Goal: Information Seeking & Learning: Learn about a topic

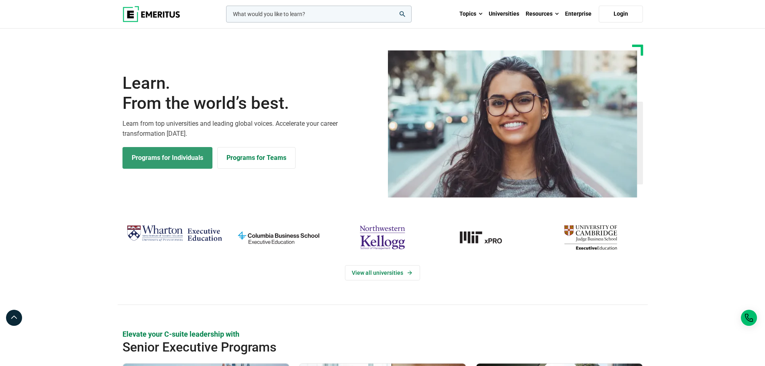
click at [198, 166] on link "Programs for Individuals" at bounding box center [168, 158] width 90 height 22
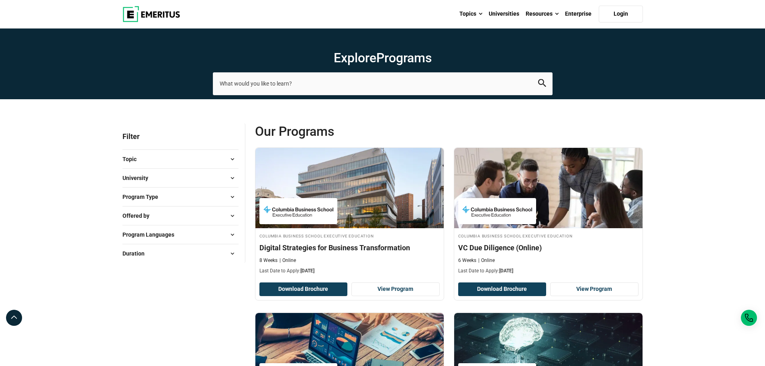
click at [173, 178] on button "University" at bounding box center [181, 178] width 116 height 12
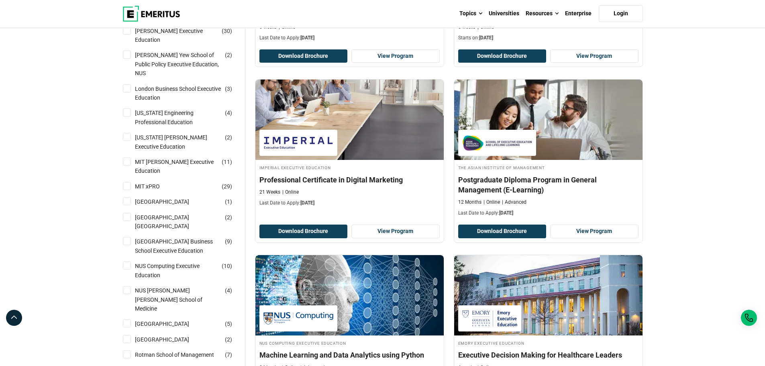
scroll to position [562, 0]
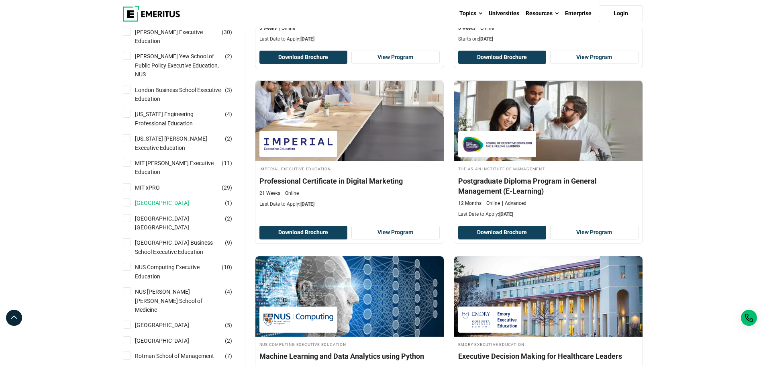
click at [177, 198] on link "[GEOGRAPHIC_DATA]" at bounding box center [170, 202] width 70 height 9
checkbox input "true"
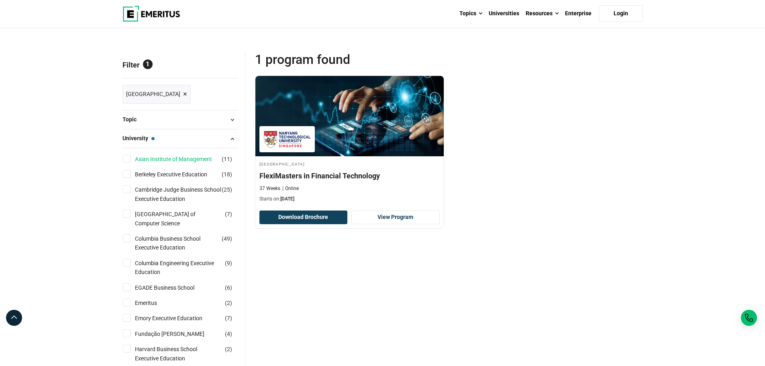
scroll to position [201, 0]
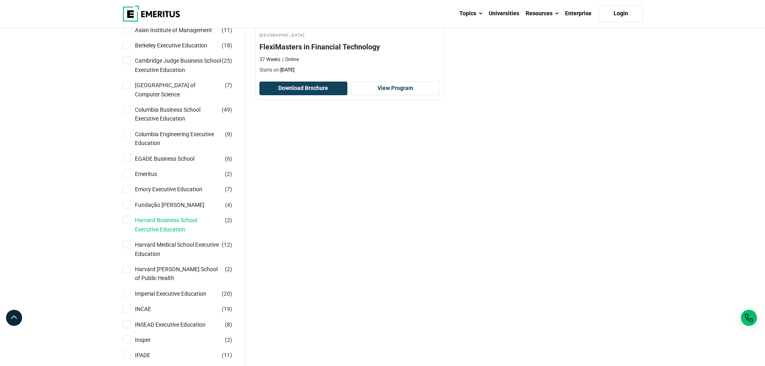
click at [166, 224] on link "Harvard Business School Executive Education" at bounding box center [186, 225] width 102 height 18
checkbox input "true"
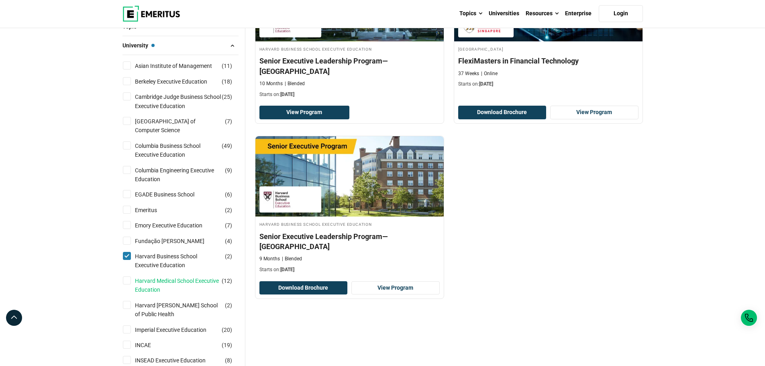
scroll to position [201, 0]
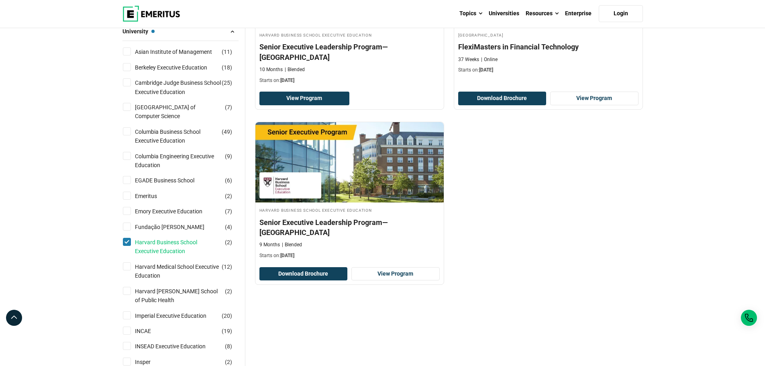
click at [162, 245] on link "Harvard Business School Executive Education" at bounding box center [186, 247] width 102 height 18
checkbox input "false"
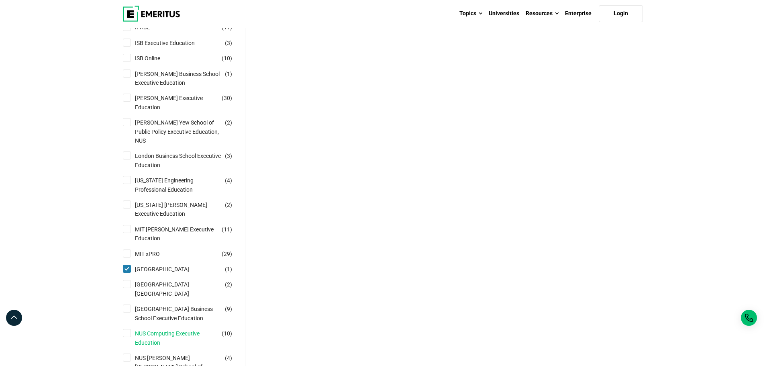
scroll to position [603, 0]
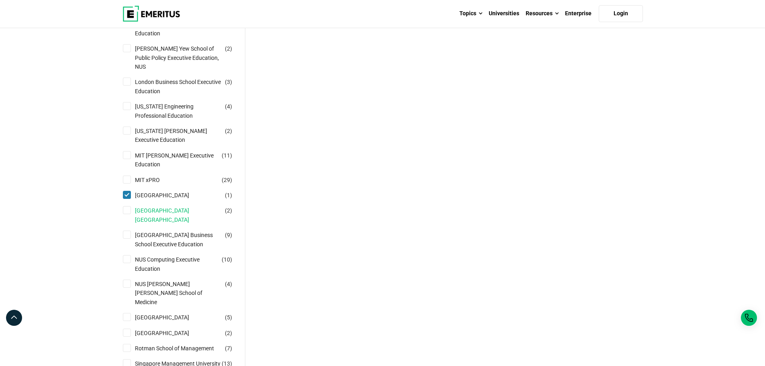
click at [163, 206] on link "[GEOGRAPHIC_DATA] [GEOGRAPHIC_DATA]" at bounding box center [186, 215] width 102 height 18
checkbox input "true"
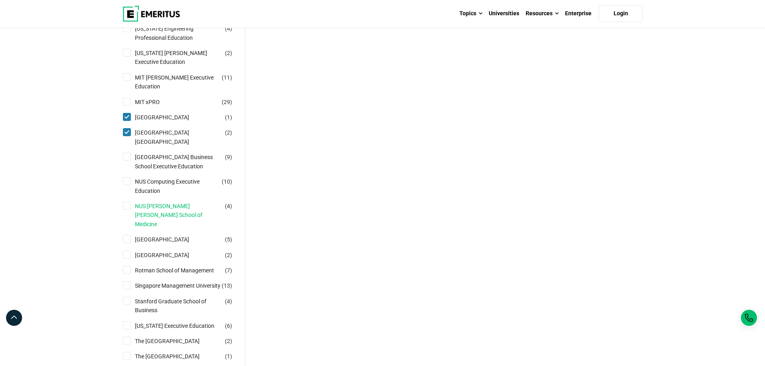
scroll to position [683, 0]
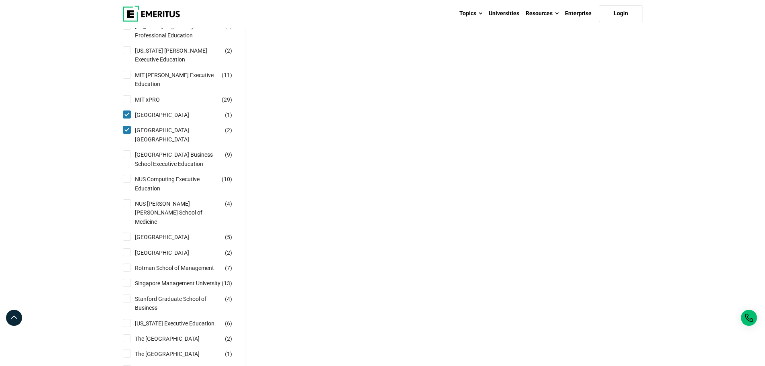
click at [131, 175] on input "NUS Computing Executive Education ( 10 )" at bounding box center [127, 179] width 8 height 8
checkbox input "true"
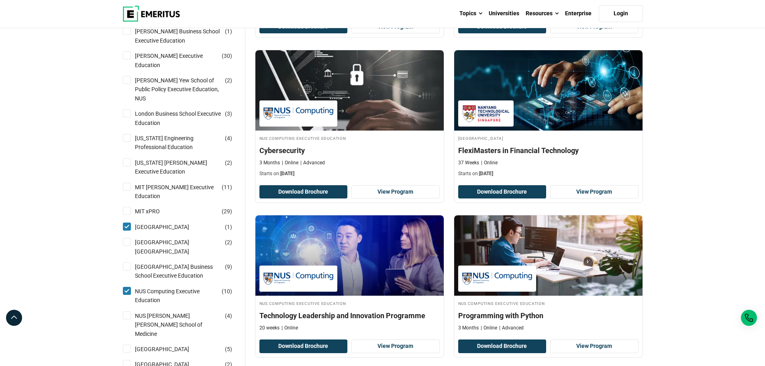
scroll to position [603, 0]
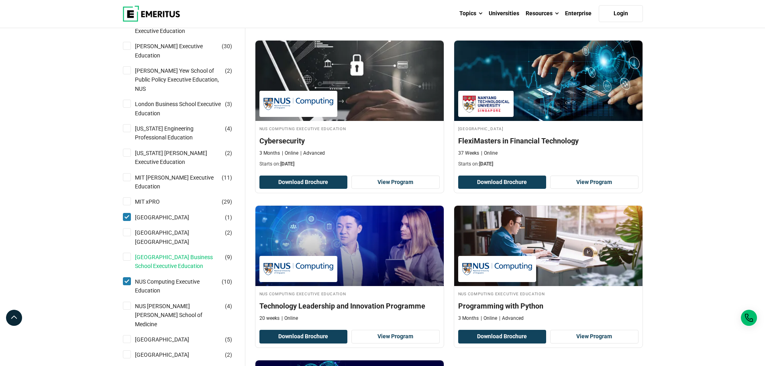
click at [170, 253] on link "[GEOGRAPHIC_DATA] Business School Executive Education" at bounding box center [186, 262] width 102 height 18
checkbox input "true"
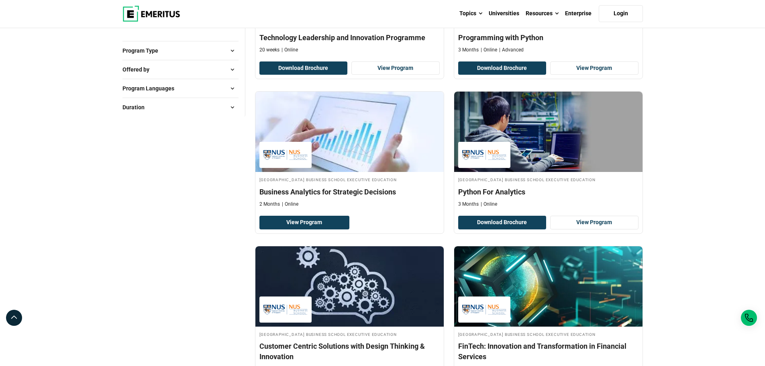
scroll to position [1085, 0]
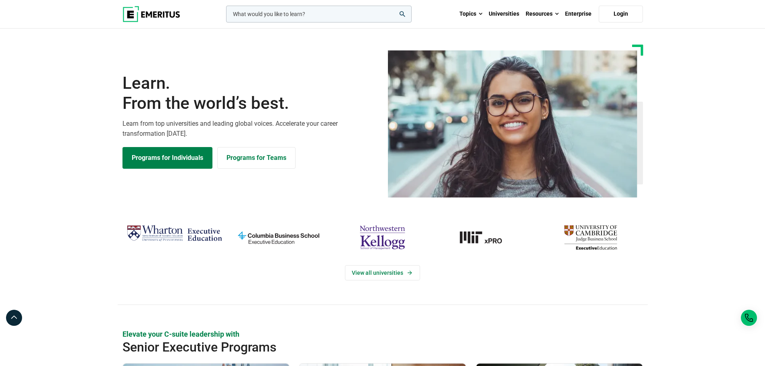
click at [156, 16] on img at bounding box center [152, 14] width 58 height 16
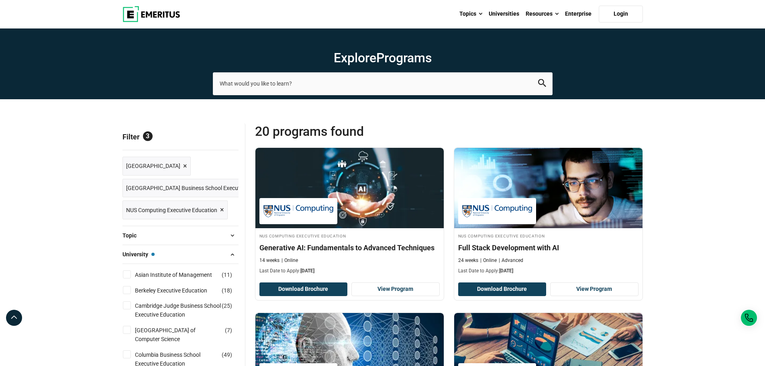
click at [540, 80] on icon "search" at bounding box center [542, 83] width 8 height 8
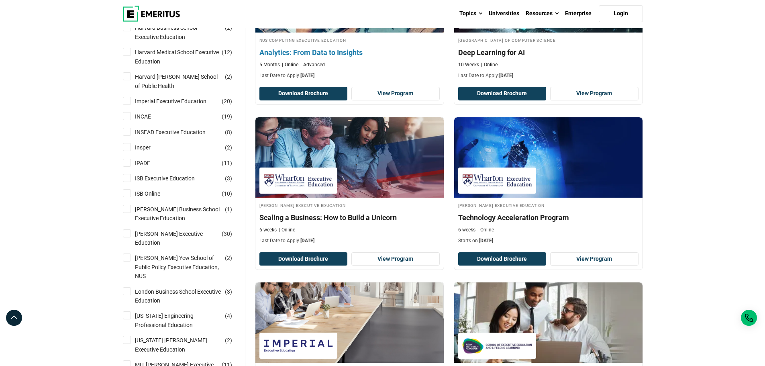
scroll to position [362, 0]
